Goal: Find specific page/section: Find specific page/section

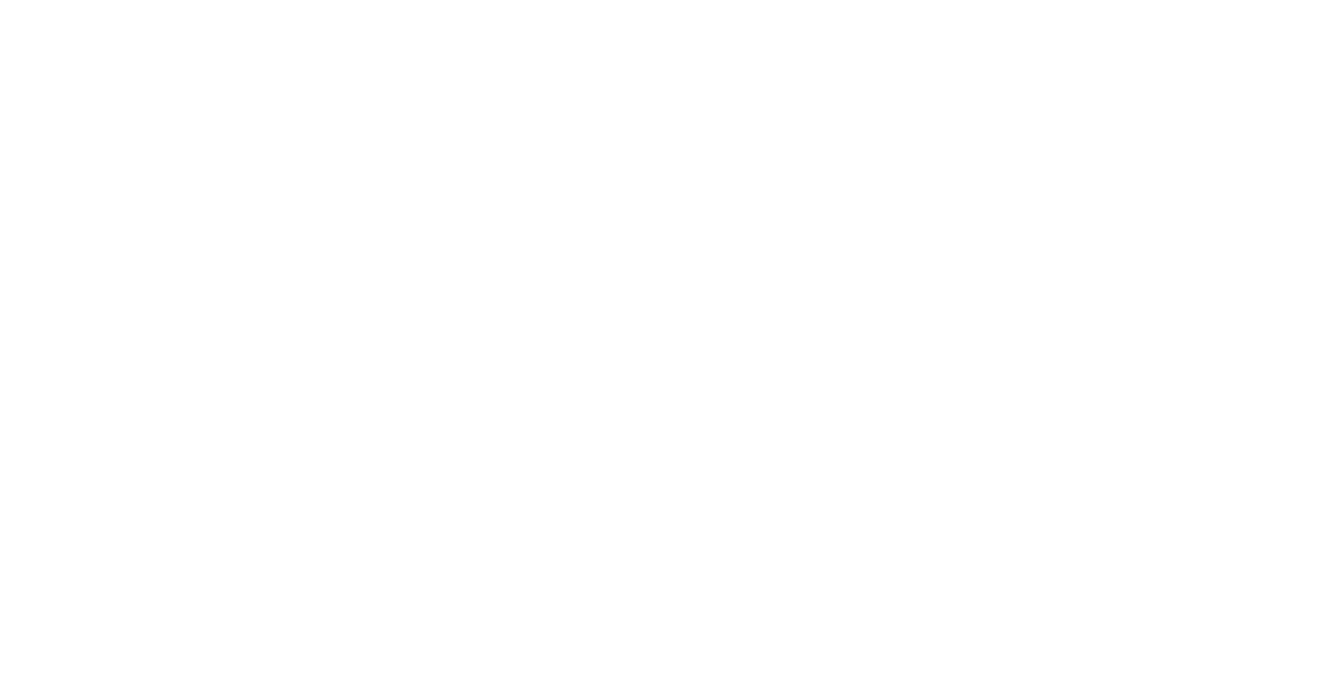
select select "Song"
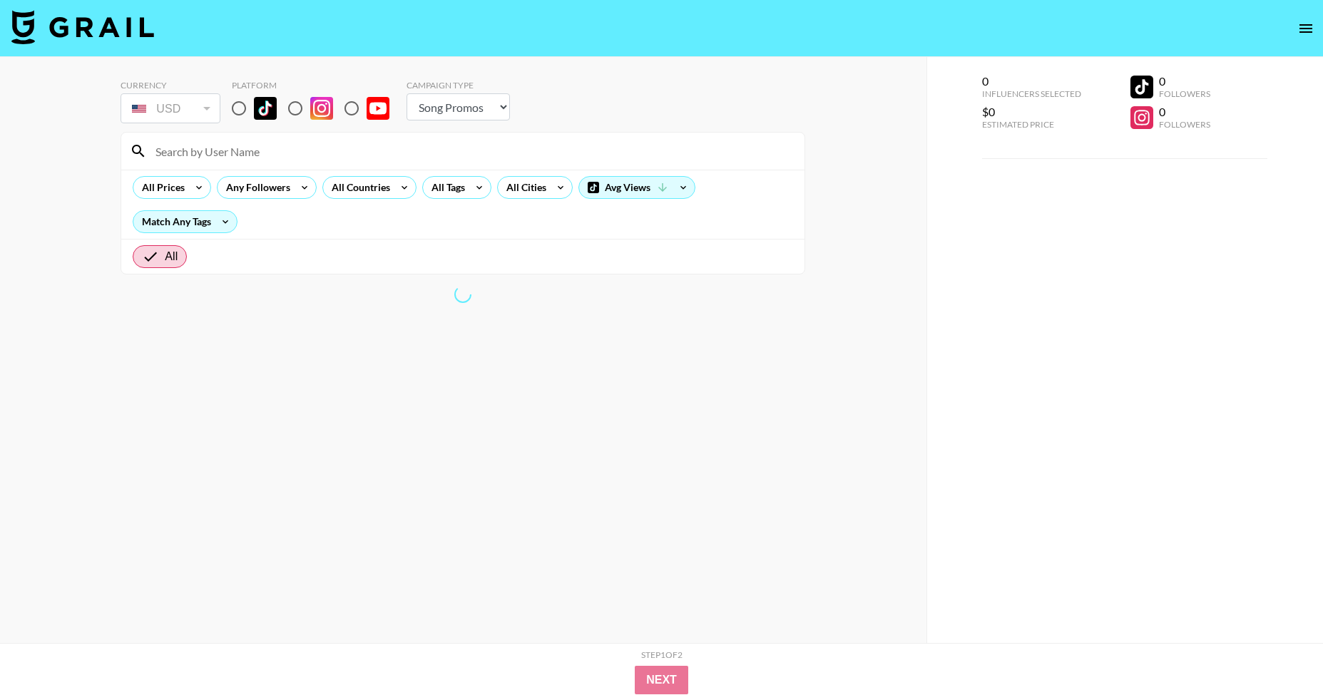
click at [211, 148] on input at bounding box center [471, 151] width 649 height 23
type input "cooking wit"
click at [296, 108] on input "radio" at bounding box center [295, 108] width 30 height 30
radio input "true"
click at [245, 157] on input "cooking wit" at bounding box center [471, 151] width 649 height 23
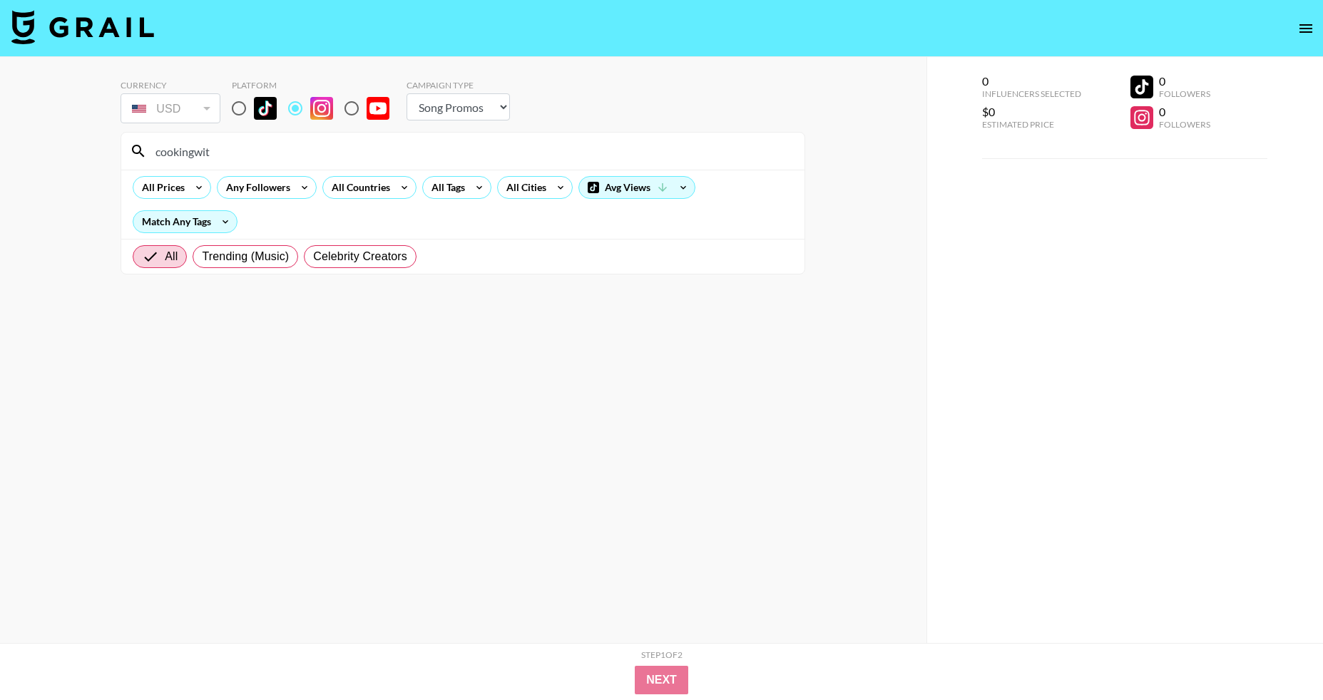
type input "cookingwit"
click at [244, 109] on input "radio" at bounding box center [239, 108] width 30 height 30
radio input "true"
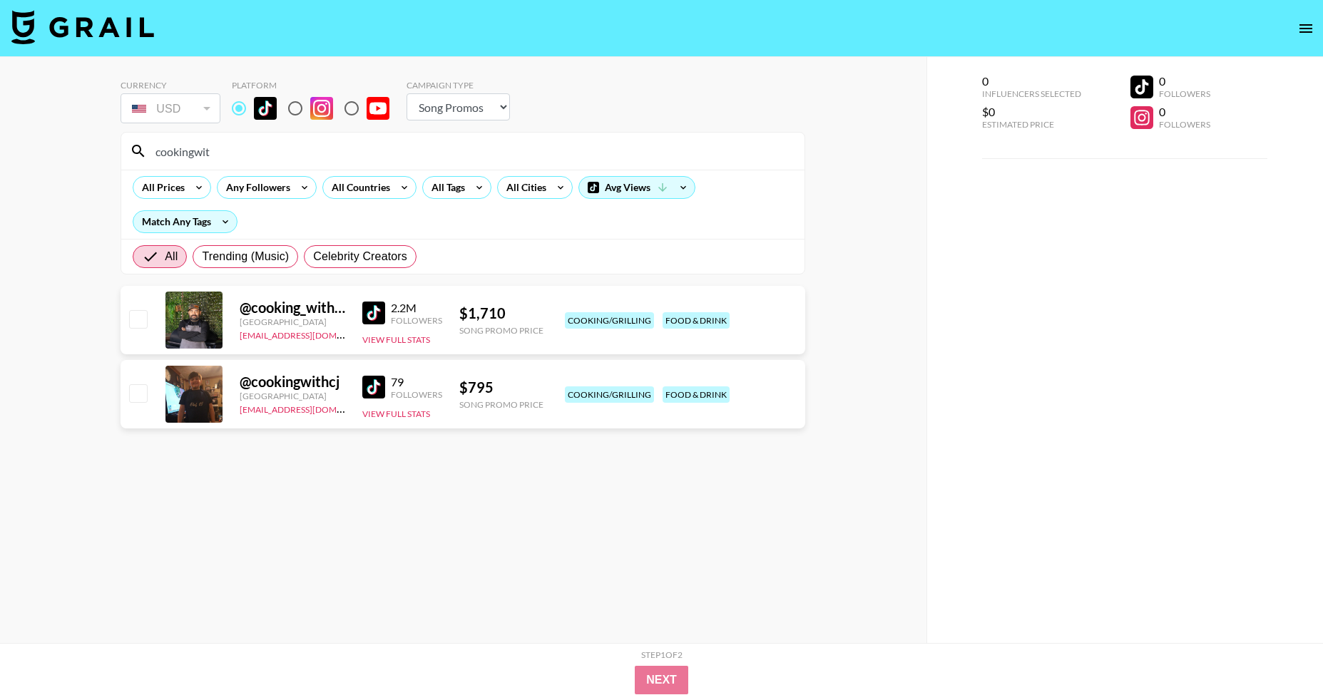
click at [299, 111] on input "radio" at bounding box center [295, 108] width 30 height 30
radio input "true"
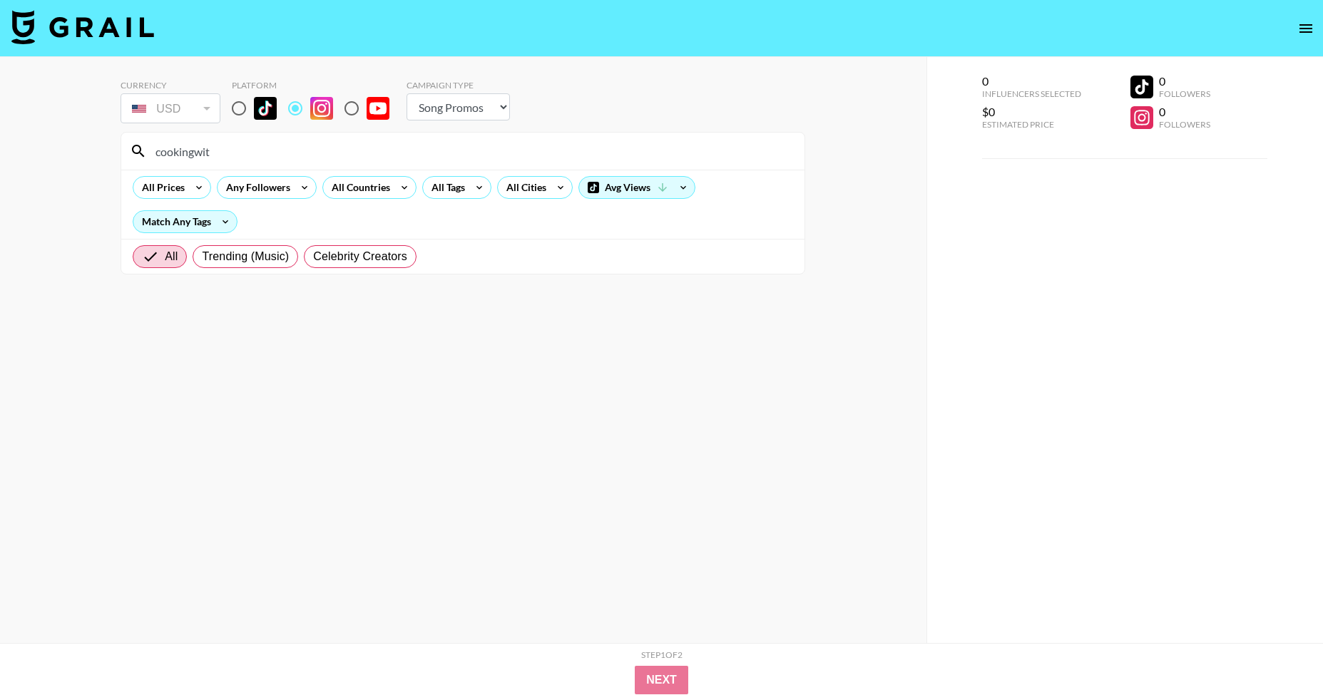
click at [260, 156] on input "cookingwit" at bounding box center [471, 151] width 649 height 23
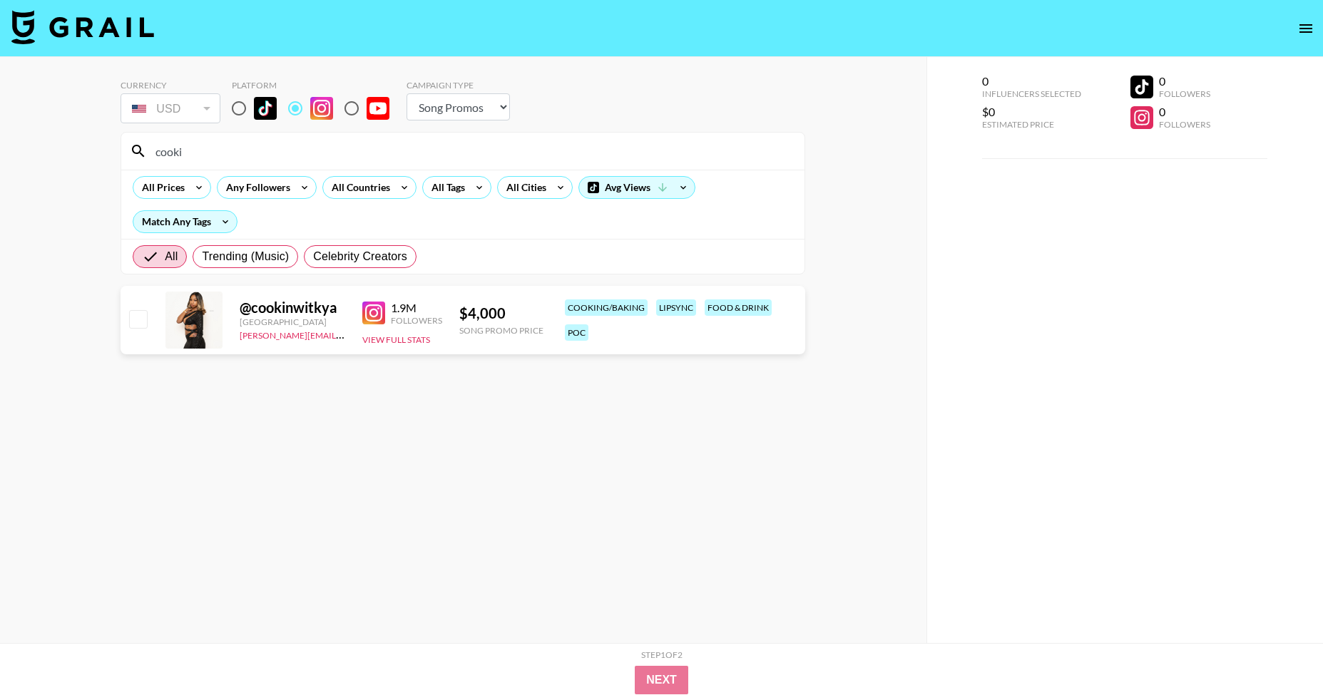
type input "cook"
